Goal: Check status: Check status

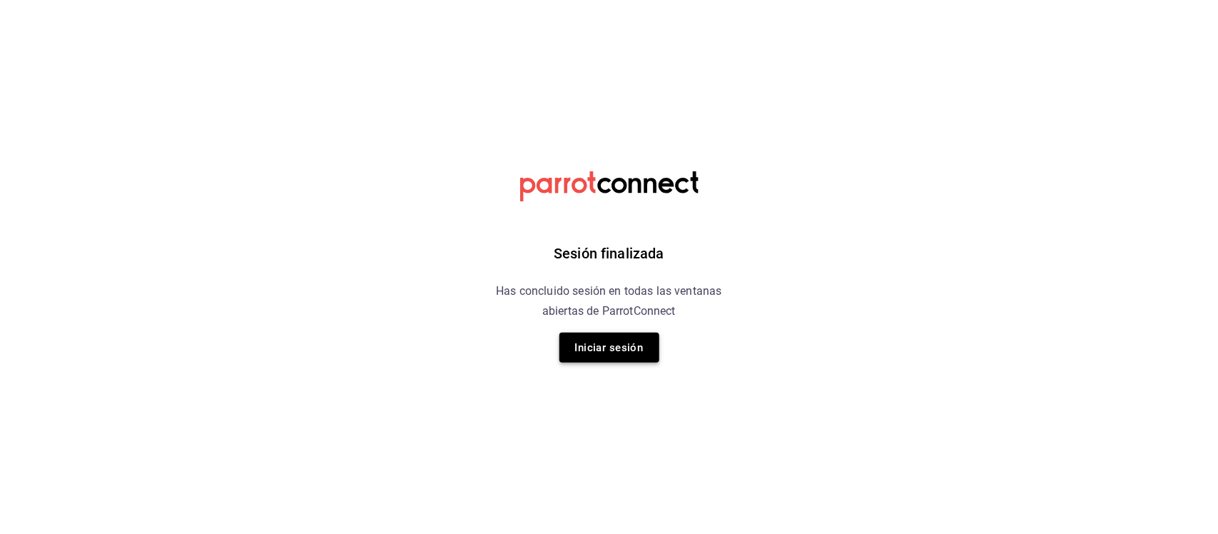
click at [642, 355] on button "Iniciar sesión" at bounding box center [609, 347] width 100 height 30
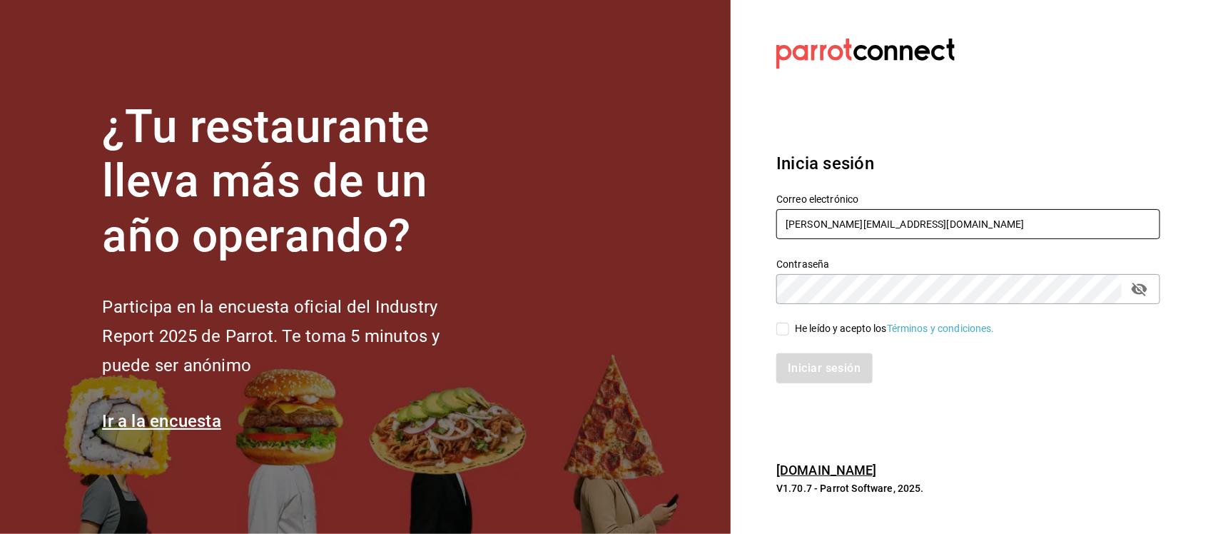
drag, startPoint x: 721, startPoint y: 234, endPoint x: 644, endPoint y: 234, distance: 77.1
click at [644, 234] on div "¿Tu restaurante lleva más de un año operando? Participa en la encuesta oficial …" at bounding box center [609, 267] width 1218 height 534
paste input "estauranteapapacho@bona.com Parr0tConnec7"
click at [981, 223] on input "restauranteapapacho@bona.com Parr0tConnec7" at bounding box center [968, 224] width 384 height 30
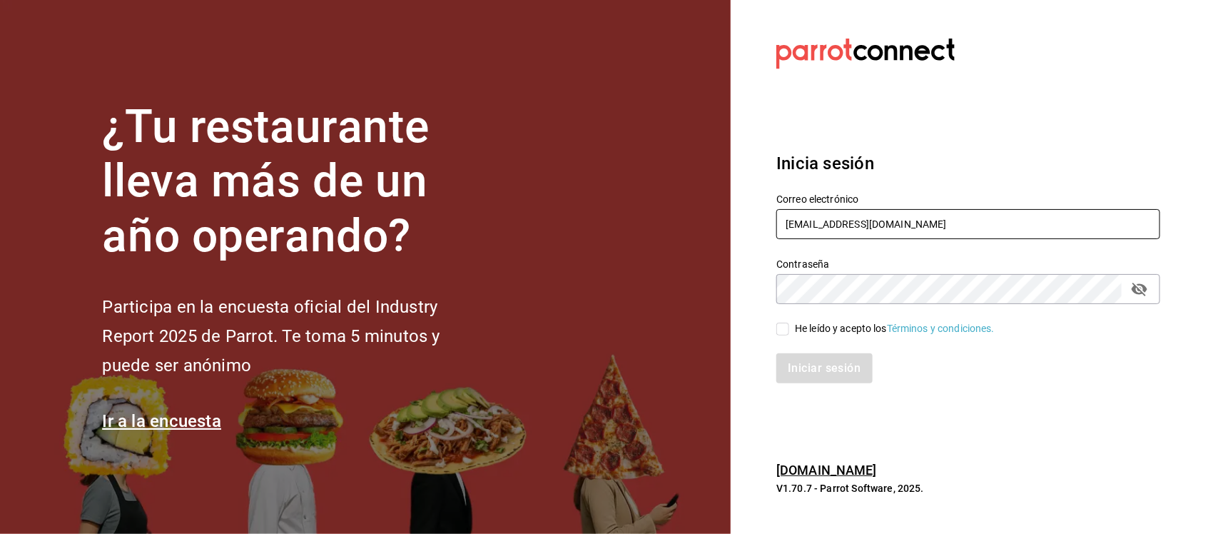
type input "restauranteapapacho@bona.com"
click at [747, 304] on section "Datos incorrectos. Verifica que tu Correo o Contraseña estén bien escritos. Ini…" at bounding box center [963, 267] width 464 height 534
click at [776, 322] on input "He leído y acepto los Términos y condiciones." at bounding box center [782, 328] width 13 height 13
checkbox input "true"
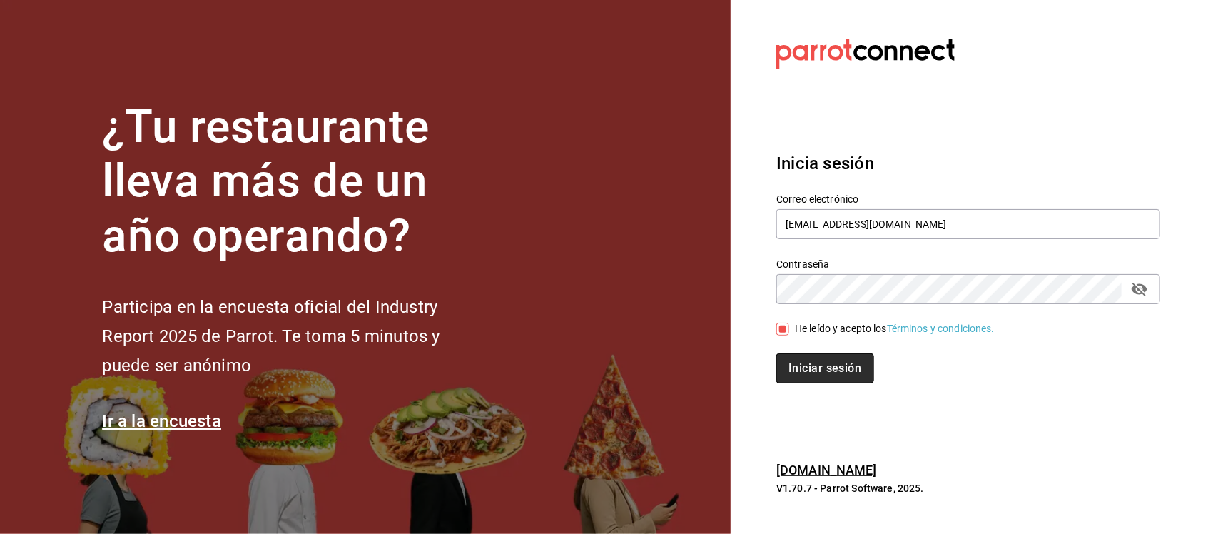
click at [795, 365] on button "Iniciar sesión" at bounding box center [824, 368] width 97 height 30
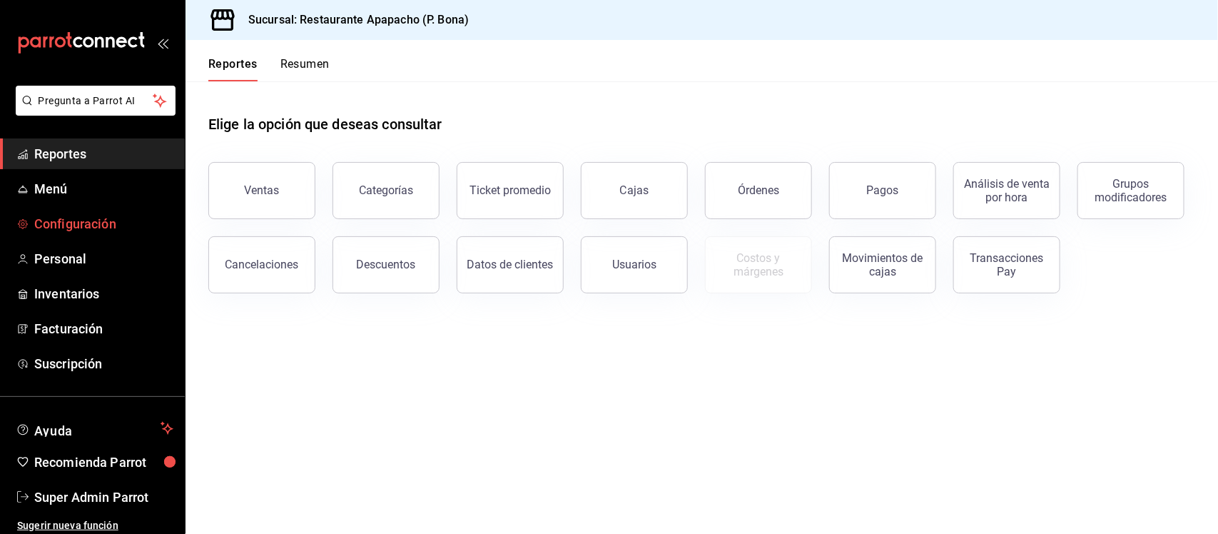
click at [64, 225] on span "Configuración" at bounding box center [103, 223] width 139 height 19
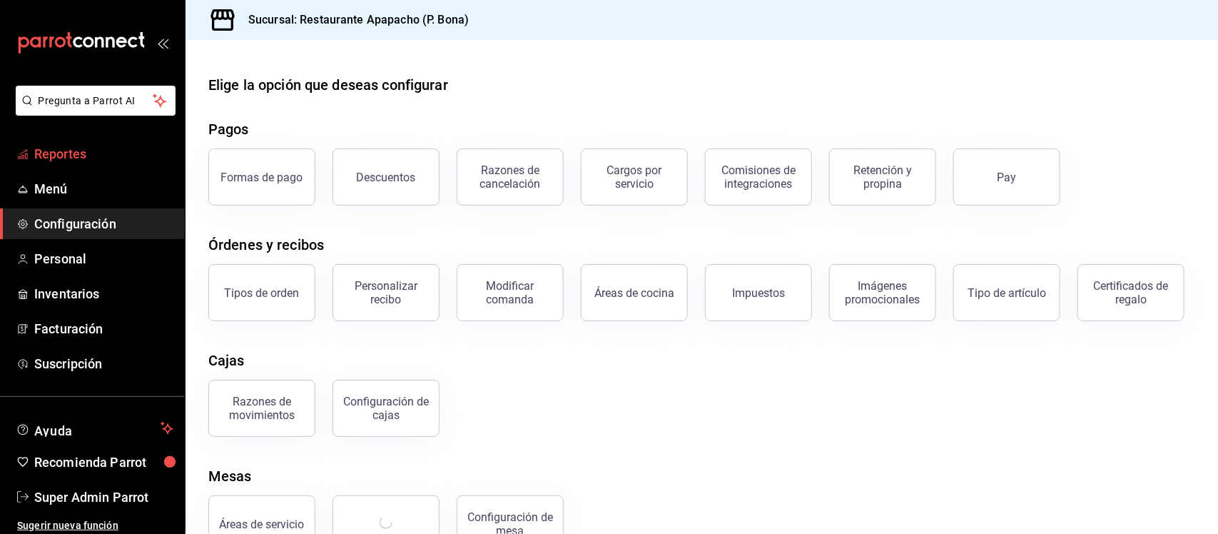
click at [61, 156] on span "Reportes" at bounding box center [103, 153] width 139 height 19
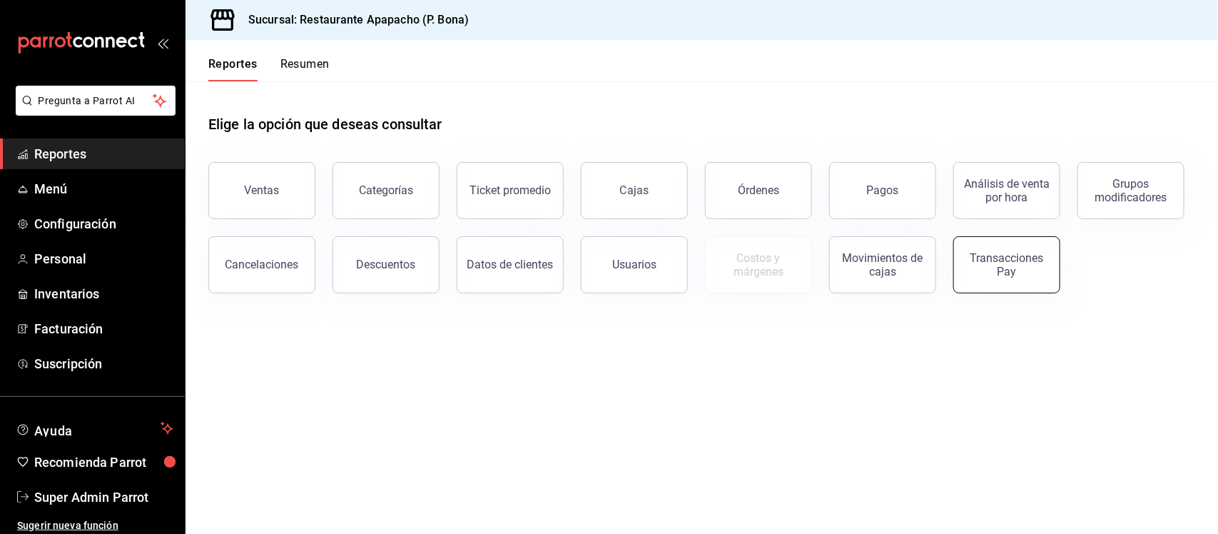
click at [987, 262] on div "Transacciones Pay" at bounding box center [1006, 264] width 88 height 27
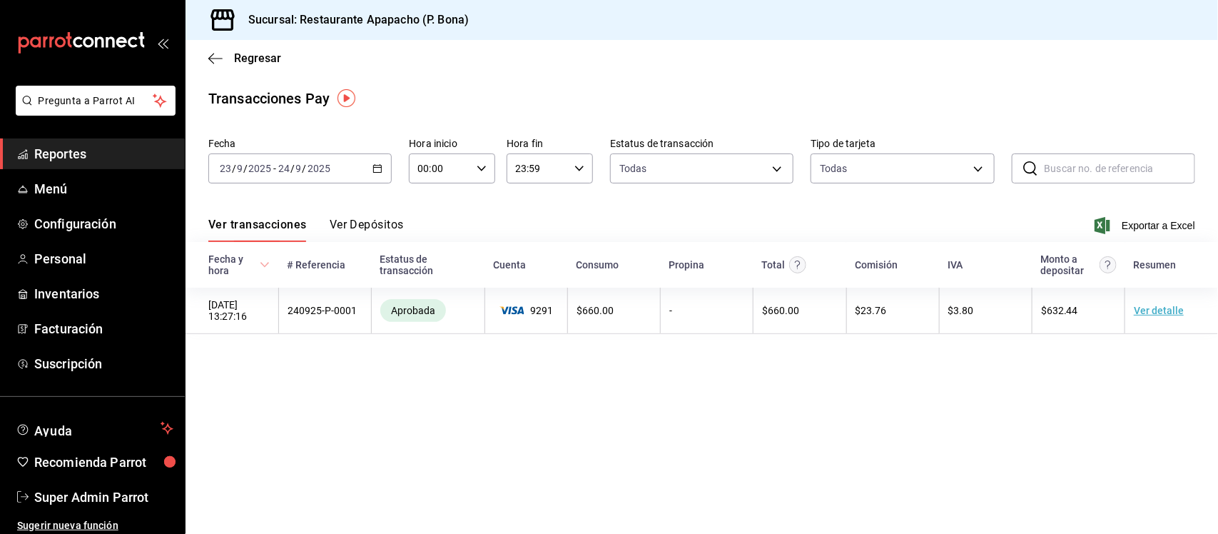
click at [383, 172] on div "[DATE] [DATE] - [DATE] [DATE]" at bounding box center [299, 168] width 183 height 30
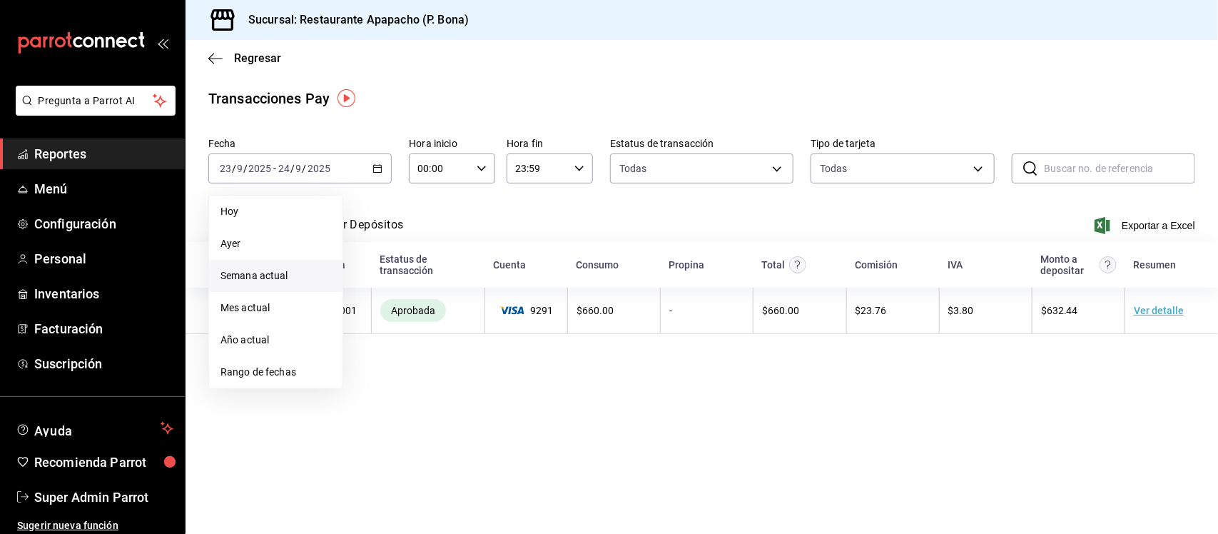
click at [301, 275] on span "Semana actual" at bounding box center [275, 275] width 111 height 15
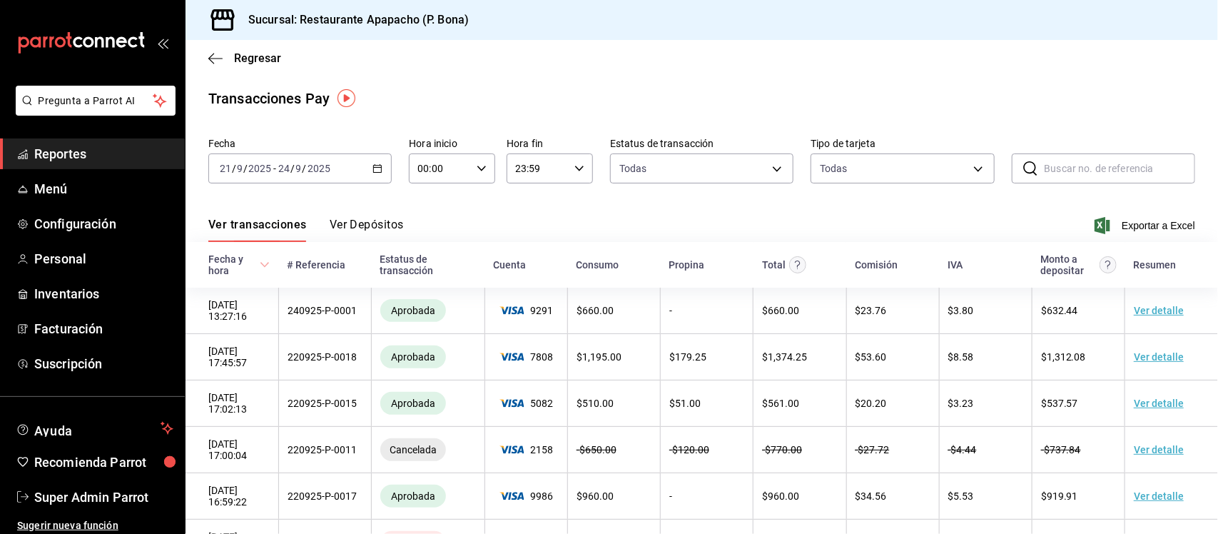
click at [373, 223] on button "Ver Depósitos" at bounding box center [367, 230] width 74 height 24
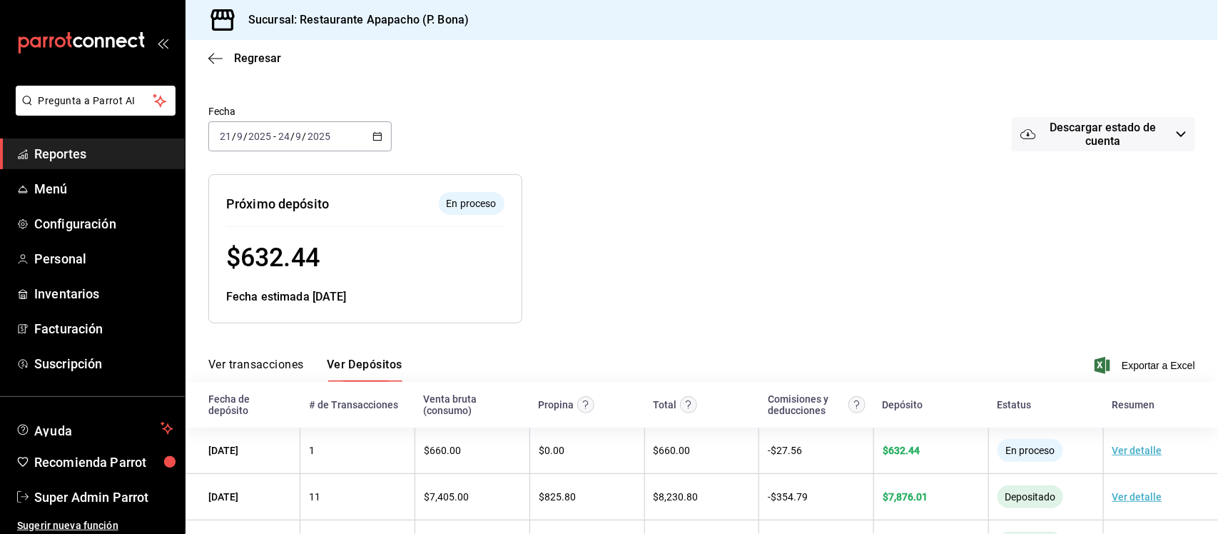
scroll to position [30, 0]
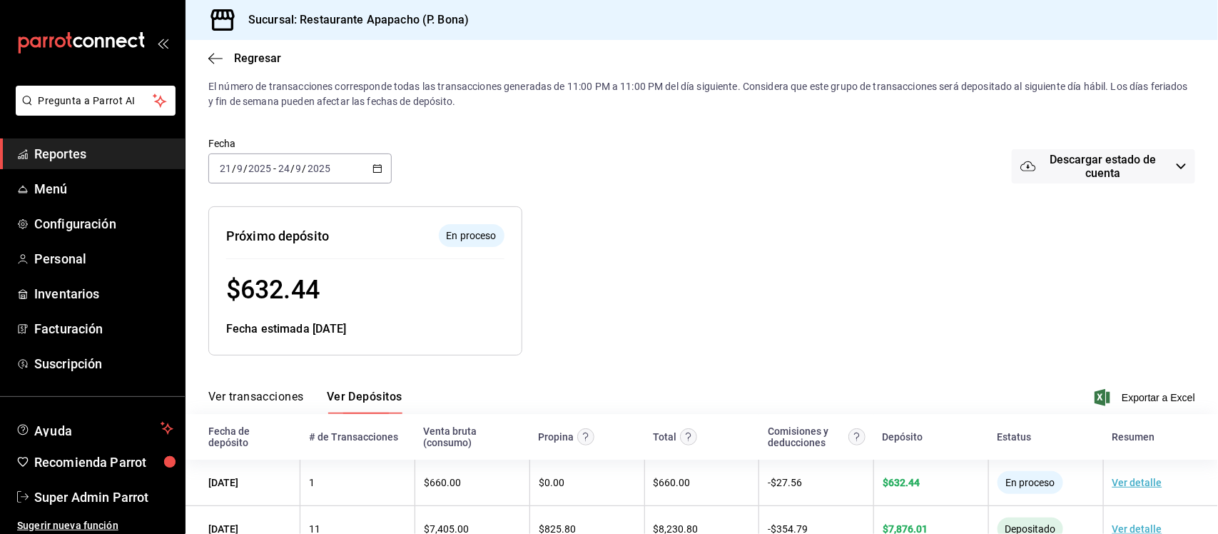
click at [372, 164] on icon "button" at bounding box center [377, 168] width 10 height 10
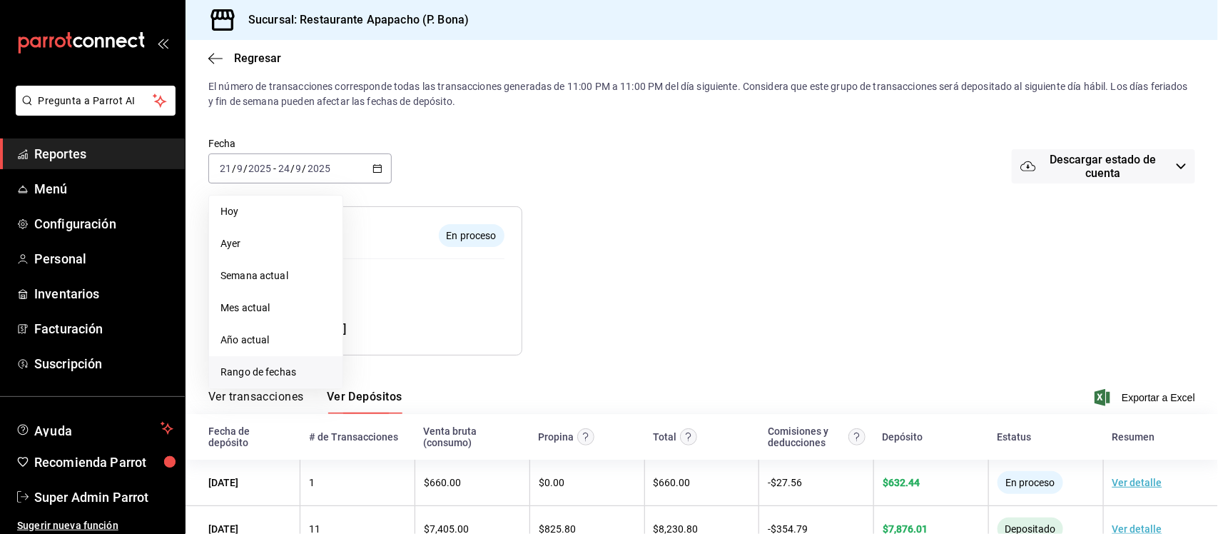
click at [278, 362] on li "Rango de fechas" at bounding box center [275, 372] width 133 height 32
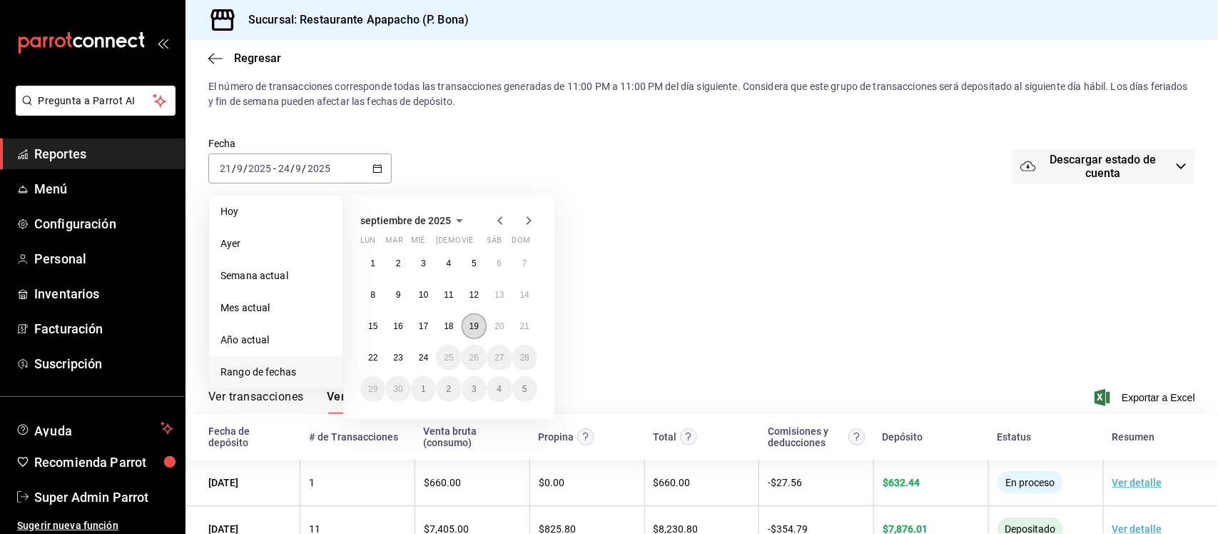
click at [472, 323] on abbr "19" at bounding box center [473, 326] width 9 height 10
click at [429, 354] on button "24" at bounding box center [423, 358] width 25 height 26
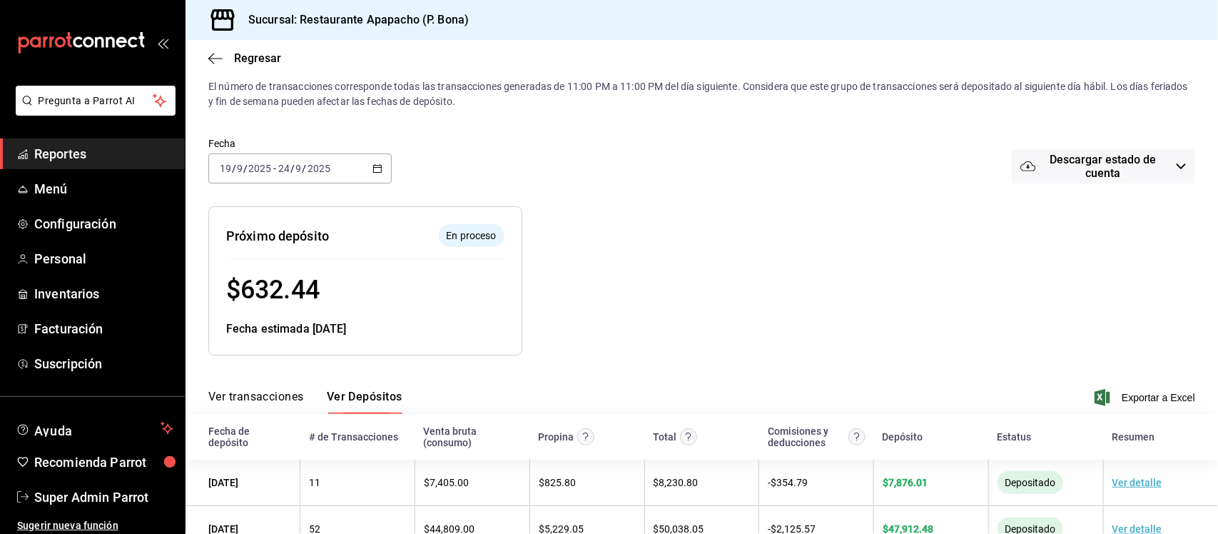
scroll to position [119, 0]
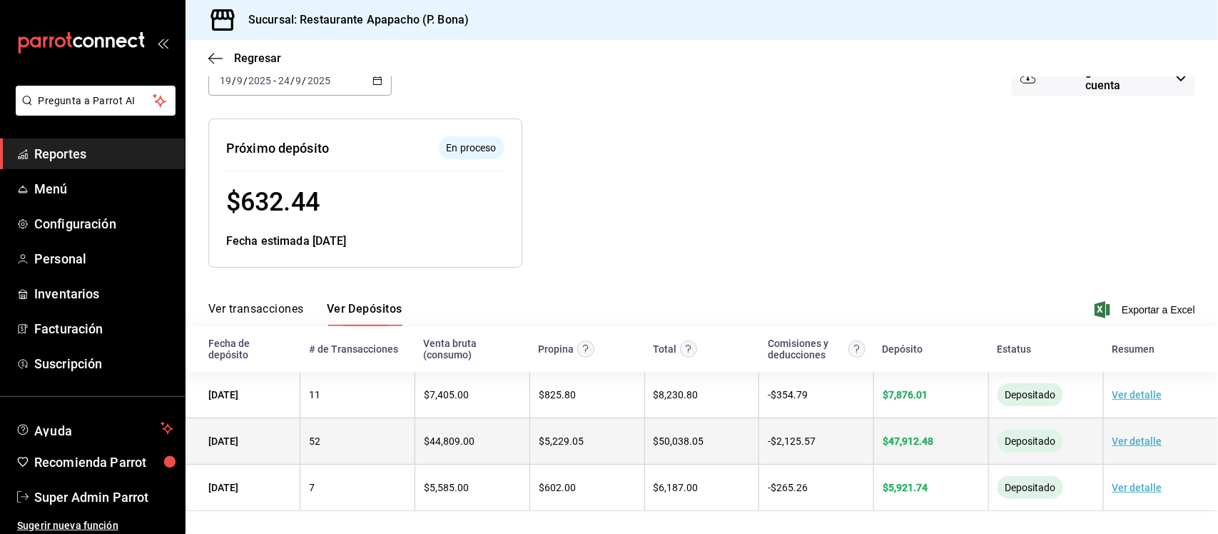
click at [1117, 442] on link "Ver detalle" at bounding box center [1137, 440] width 50 height 11
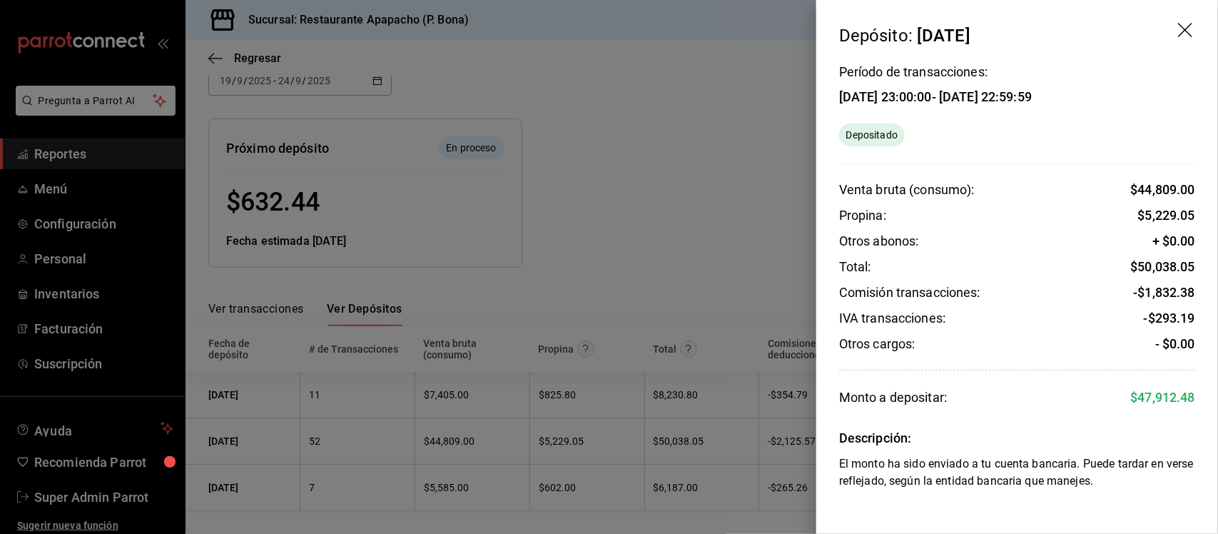
click at [724, 75] on div at bounding box center [609, 267] width 1218 height 534
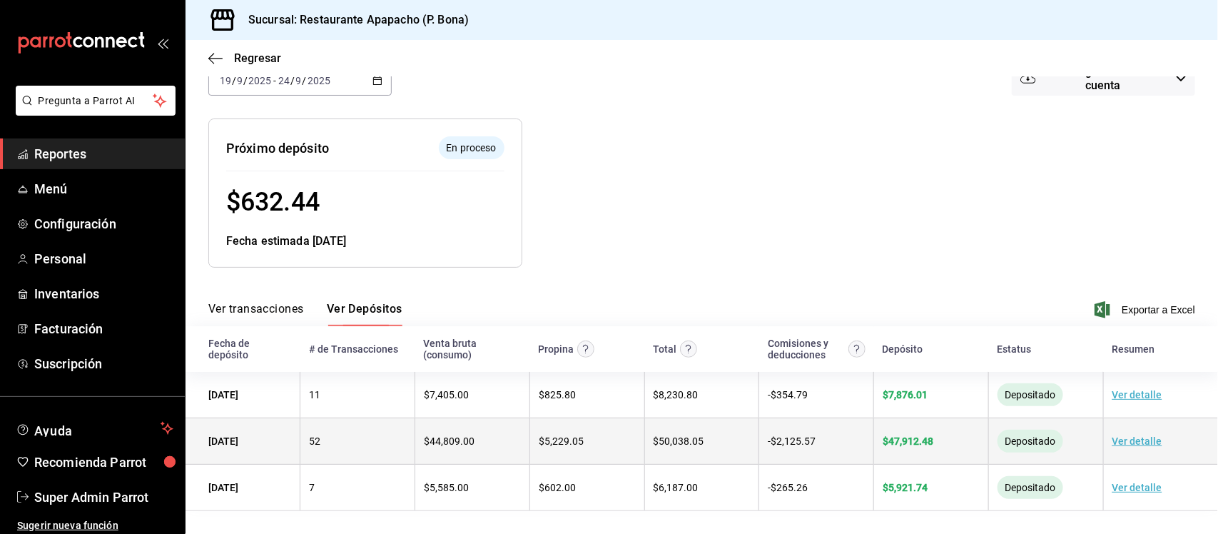
click at [1124, 444] on link "Ver detalle" at bounding box center [1137, 440] width 50 height 11
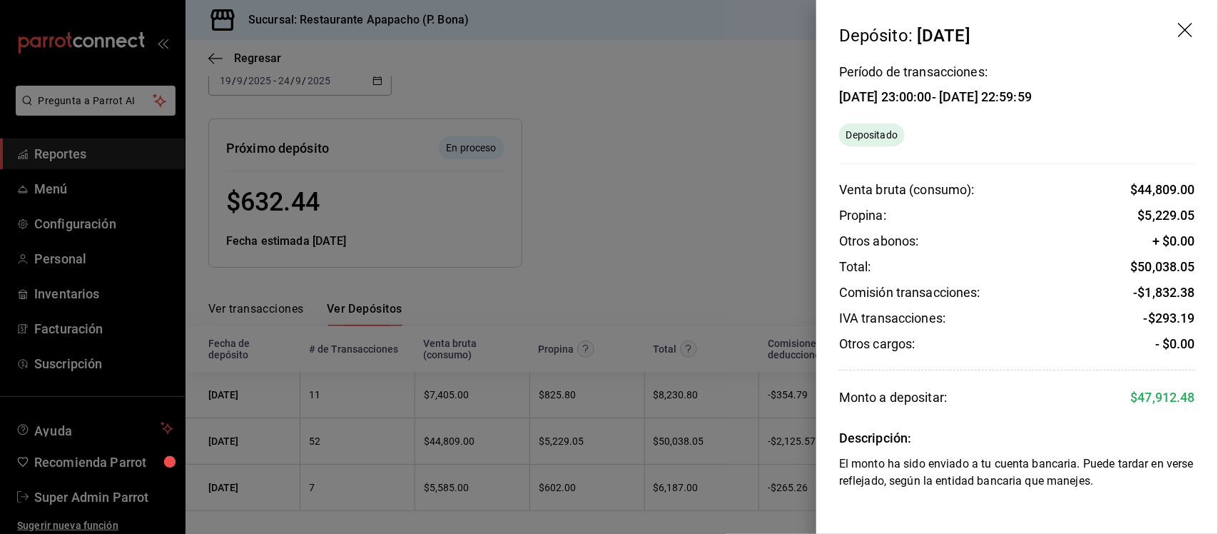
click at [729, 90] on div at bounding box center [609, 267] width 1218 height 534
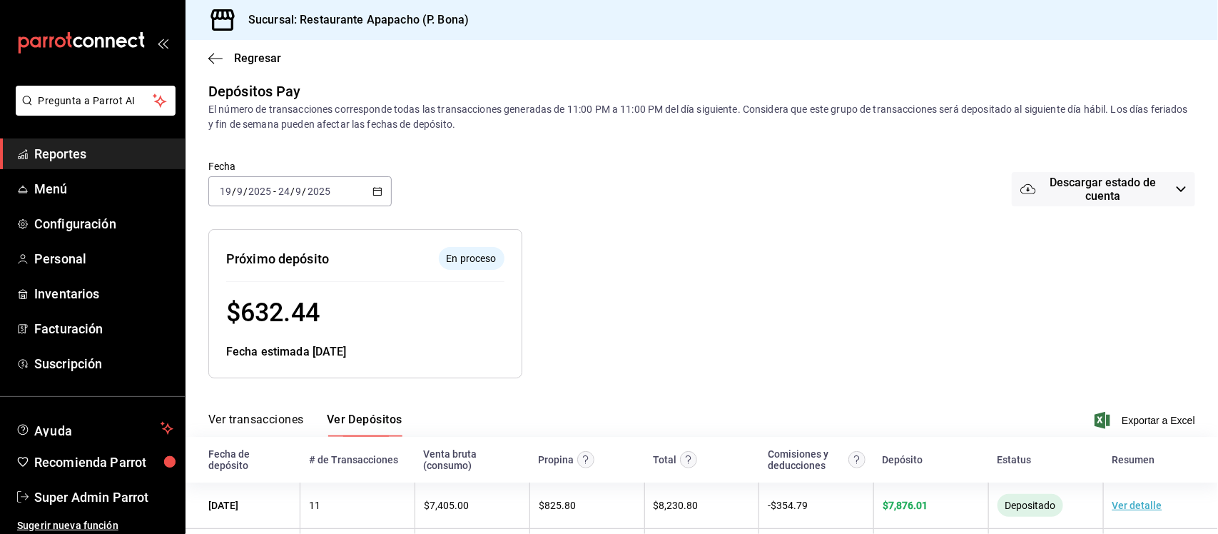
scroll to position [0, 0]
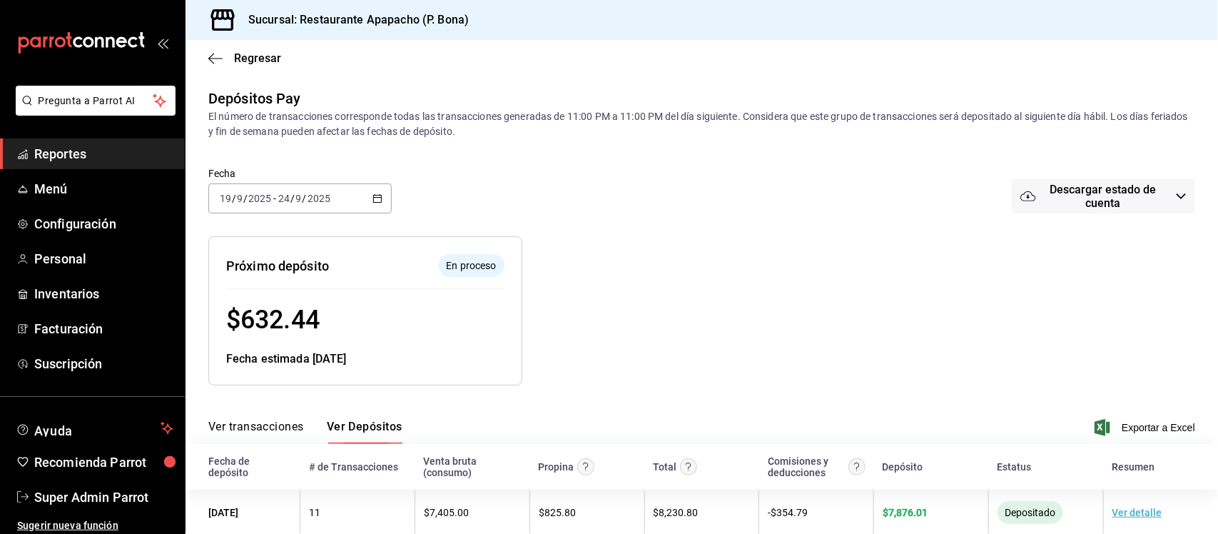
click at [1089, 189] on span "Descargar estado de cuenta" at bounding box center [1103, 196] width 134 height 27
click at [887, 196] on div at bounding box center [609, 267] width 1218 height 534
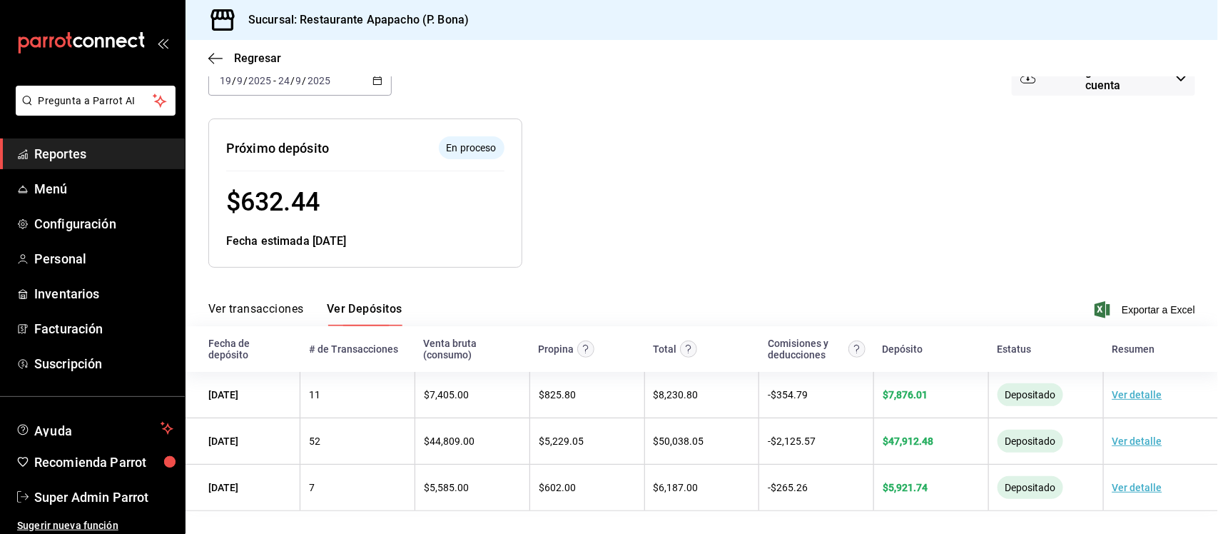
scroll to position [119, 0]
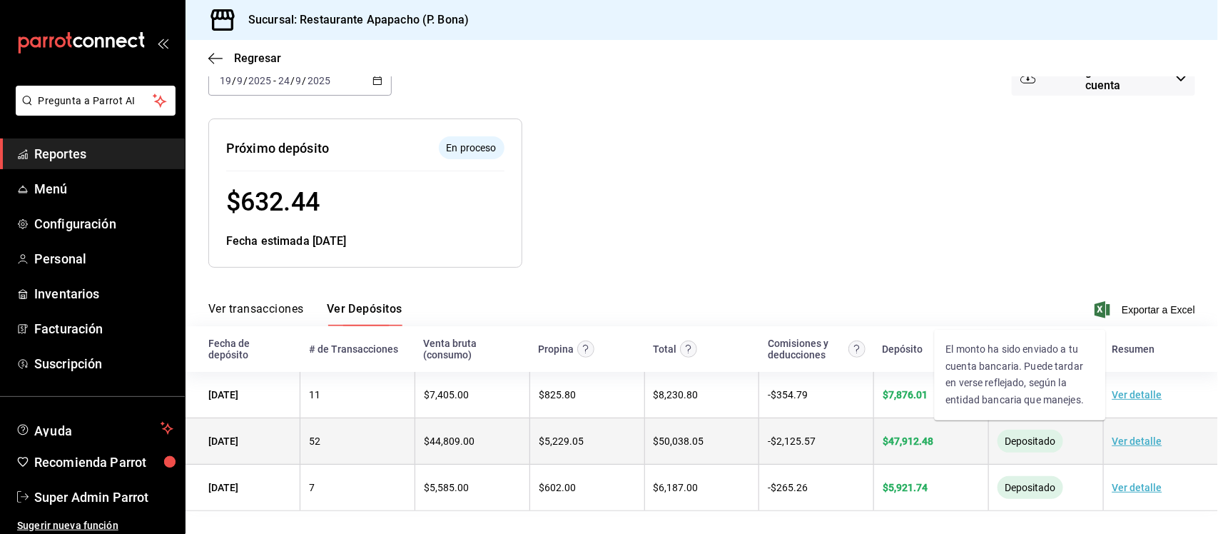
click at [1017, 442] on span "Depositado" at bounding box center [1030, 440] width 62 height 11
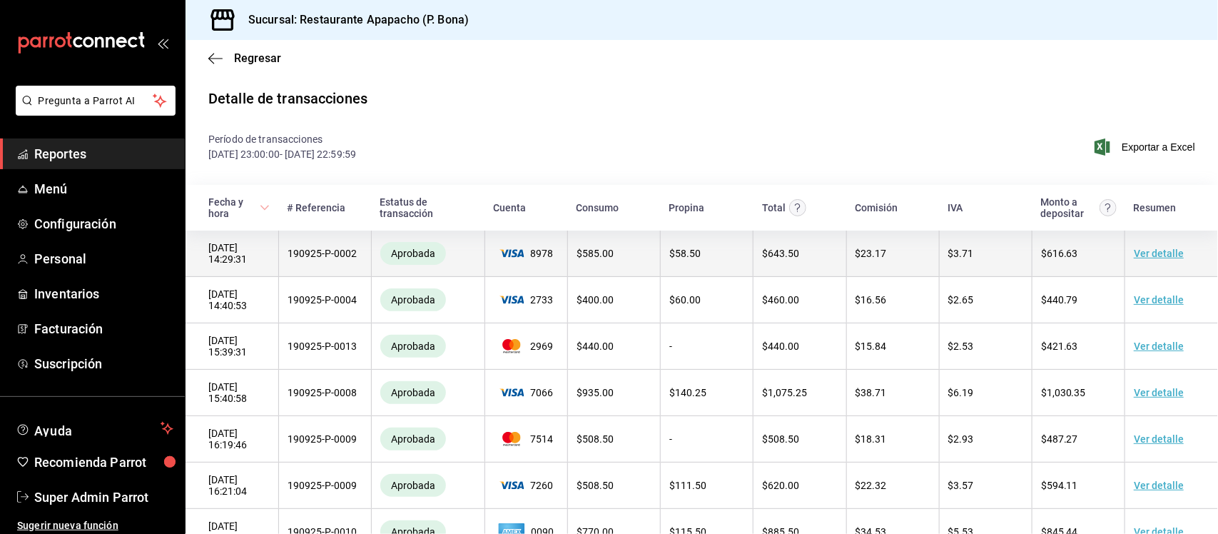
click at [1154, 259] on link "Ver detalle" at bounding box center [1159, 253] width 50 height 11
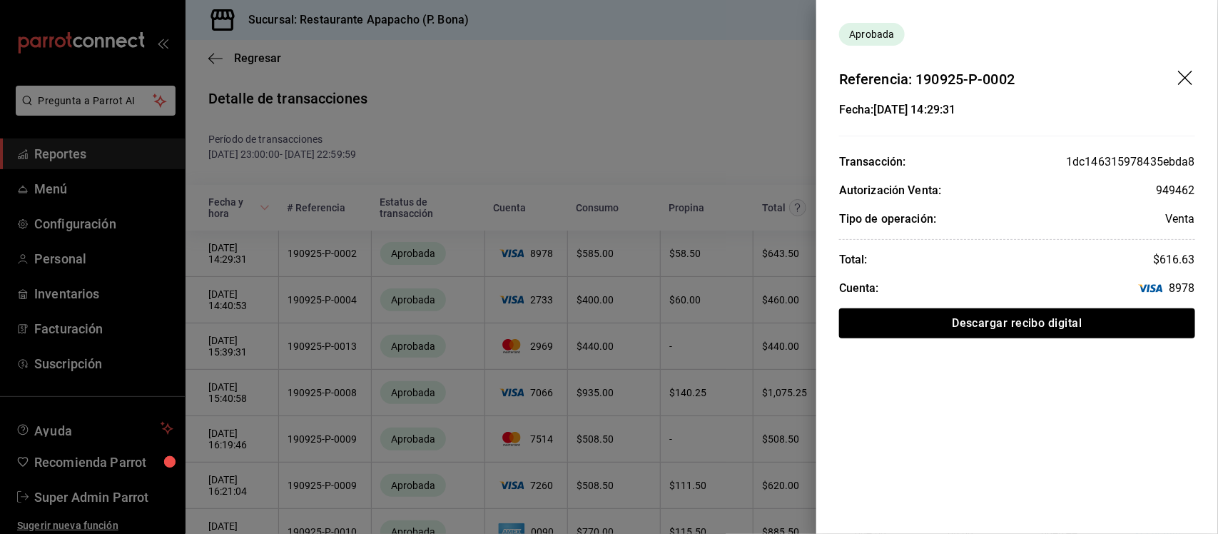
click at [1188, 78] on icon "drag" at bounding box center [1186, 79] width 17 height 17
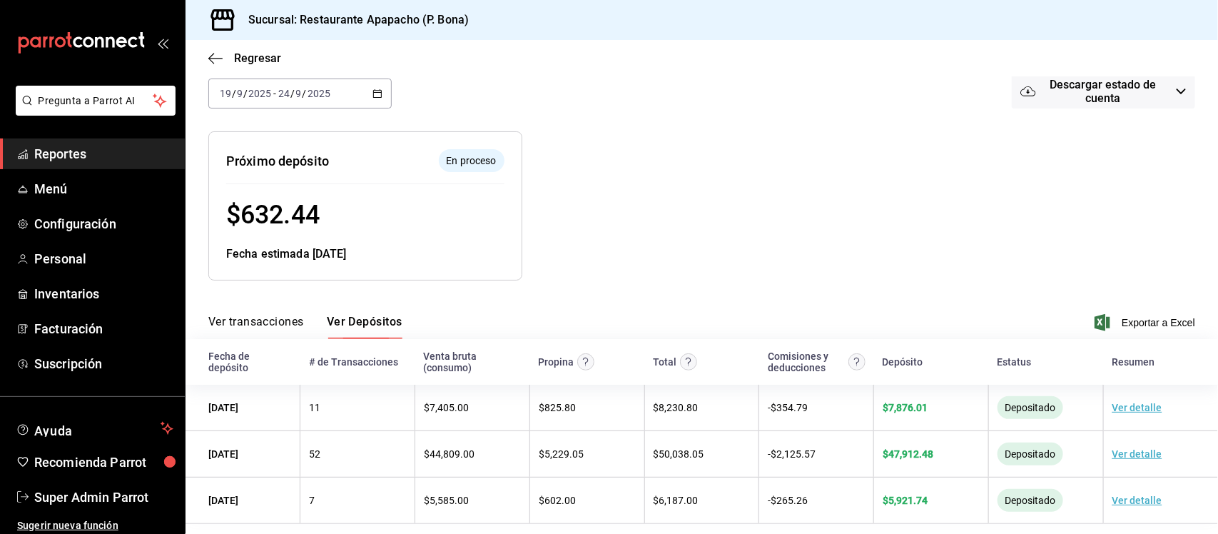
scroll to position [119, 0]
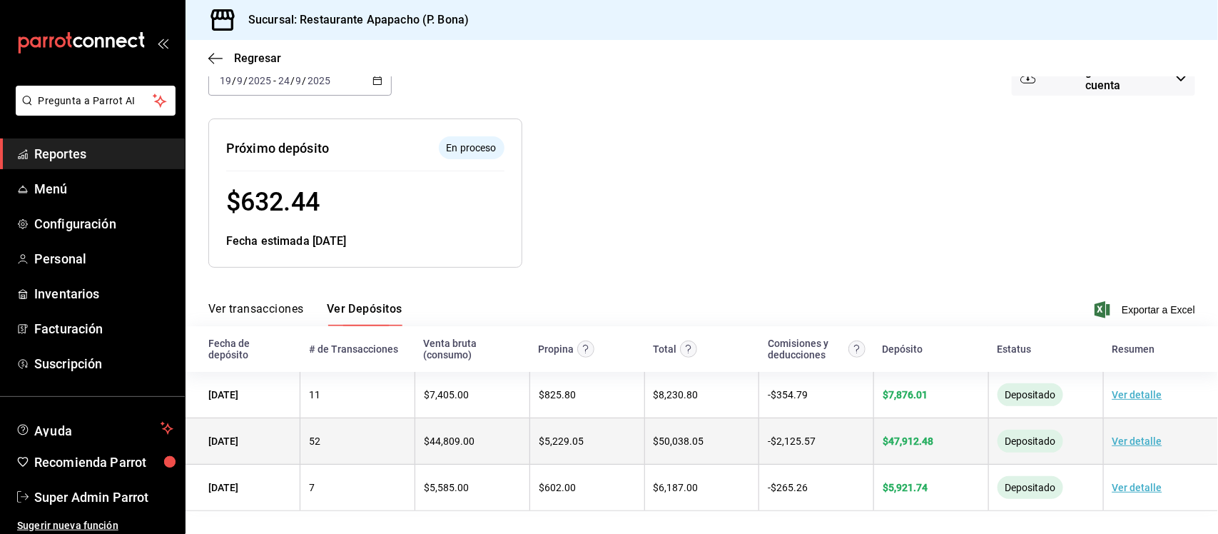
click at [1139, 439] on link "Ver detalle" at bounding box center [1137, 440] width 50 height 11
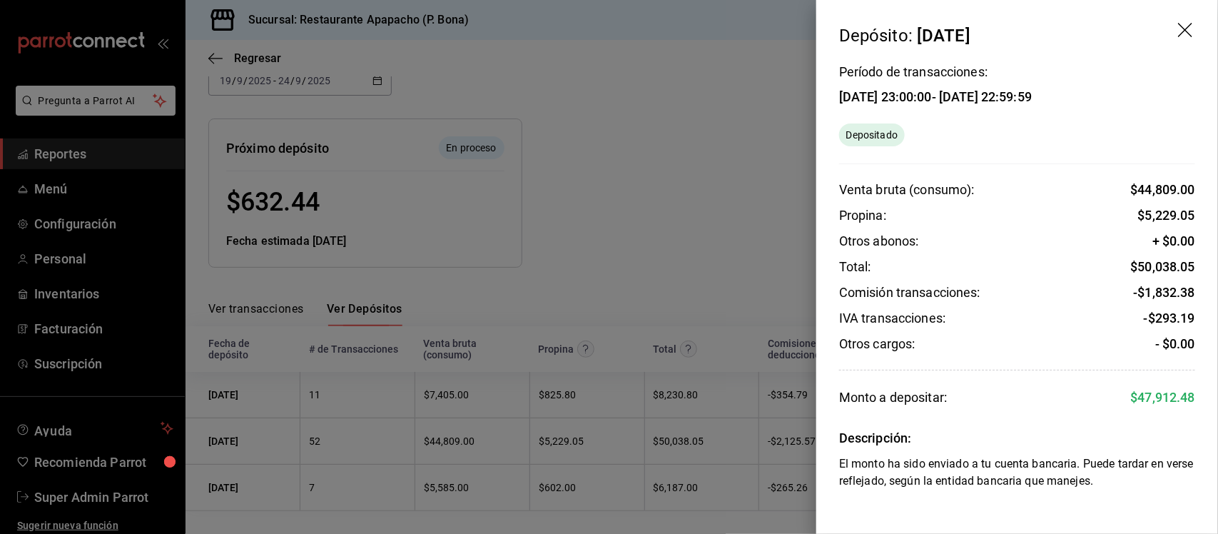
drag, startPoint x: 843, startPoint y: 93, endPoint x: 1067, endPoint y: 96, distance: 224.7
click at [1032, 96] on div "[DATE] 23:00:00 - [DATE] 22:59:59" at bounding box center [935, 96] width 193 height 15
copy div "[DATE] 23:00:00 - [DATE] 22:59:59"
